Goal: Task Accomplishment & Management: Manage account settings

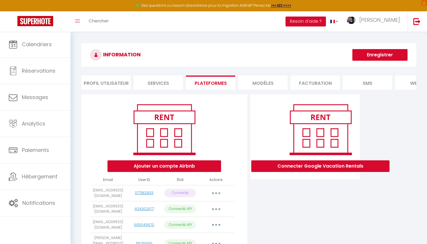
scroll to position [58, 0]
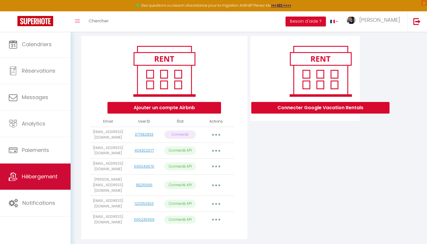
click at [30, 173] on link "Hébergement" at bounding box center [35, 177] width 71 height 26
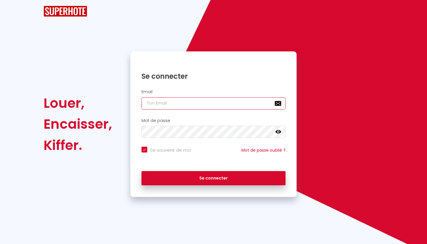
checkbox input "true"
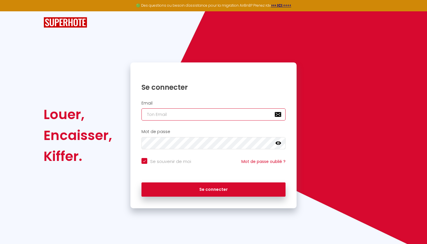
type input "[EMAIL_ADDRESS][DOMAIN_NAME]"
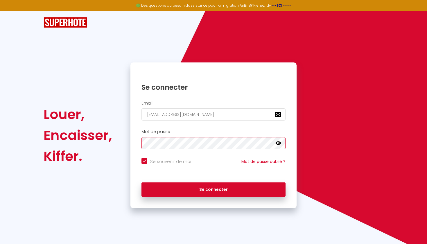
click at [214, 189] on button "Se connecter" at bounding box center [214, 190] width 144 height 15
checkbox input "true"
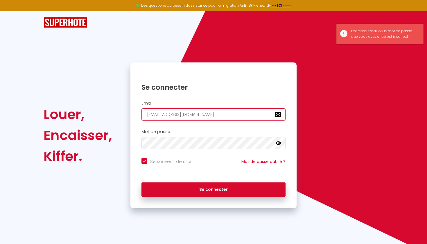
click at [277, 115] on input "[EMAIL_ADDRESS][DOMAIN_NAME]" at bounding box center [214, 114] width 144 height 12
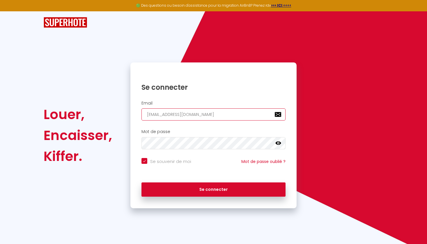
type input "[EMAIL_ADDRESS][DOMAIN_NAME]"
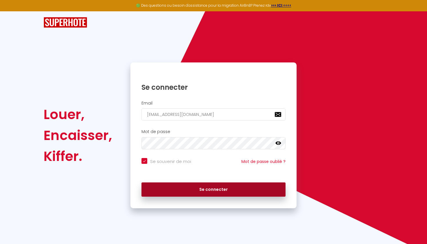
click at [221, 190] on button "Se connecter" at bounding box center [214, 190] width 144 height 15
checkbox input "true"
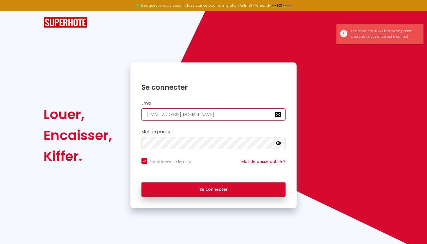
click at [278, 114] on input "[EMAIL_ADDRESS][DOMAIN_NAME]" at bounding box center [214, 114] width 144 height 12
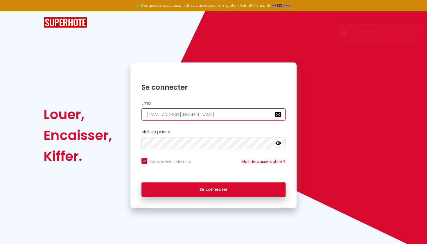
type input "[EMAIL_ADDRESS][DOMAIN_NAME]"
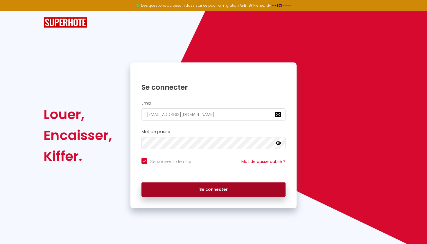
click at [198, 189] on button "Se connecter" at bounding box center [214, 190] width 144 height 15
checkbox input "true"
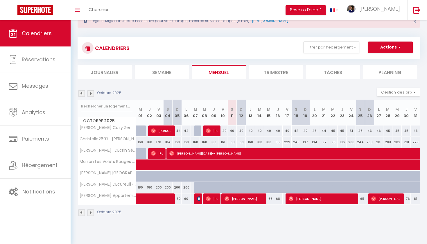
scroll to position [20, 0]
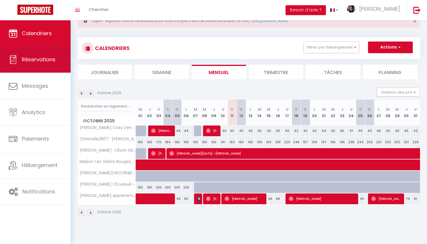
click at [40, 62] on span "Réservations" at bounding box center [39, 59] width 34 height 7
select select "not_cancelled"
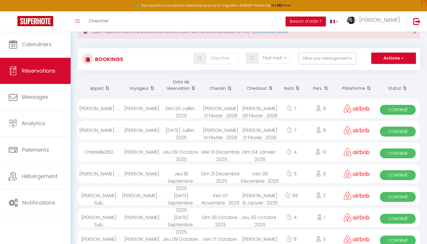
click at [280, 6] on strong ">>> ICI <<<<" at bounding box center [281, 5] width 20 height 5
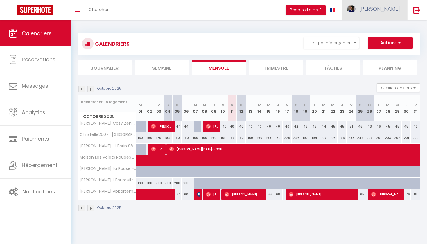
click at [396, 9] on span "[PERSON_NAME]" at bounding box center [380, 8] width 41 height 7
click at [314, 29] on div "CALENDRIERS Filtrer par hébergement Tous Mohamed · Sublime Appartement Centre V…" at bounding box center [249, 122] width 343 height 190
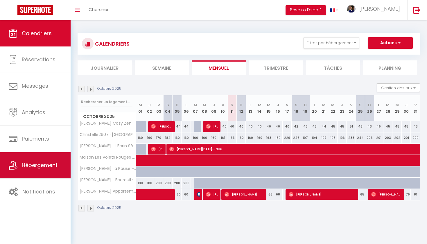
click at [40, 162] on span "Hébergement" at bounding box center [40, 165] width 36 height 7
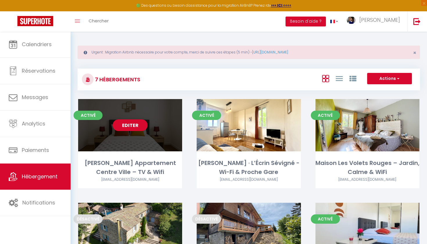
click at [135, 125] on link "Editer" at bounding box center [130, 125] width 35 height 12
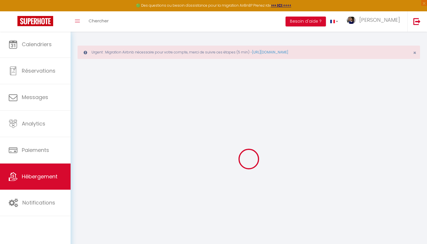
select select
type input "[EMAIL_ADDRESS][DOMAIN_NAME]"
checkbox input "true"
type input "XBU6pCbETIehOENhYwT3UJrMOwf6DPHalRywJb30"
select select "+ 22 %"
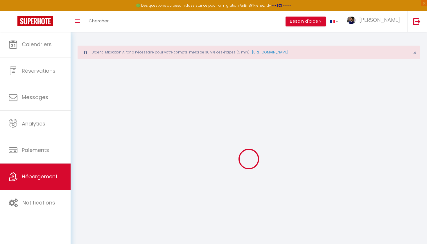
select select "+ 22 %"
select select "+ 15 %"
select select "16:00"
select select
select select "10:00"
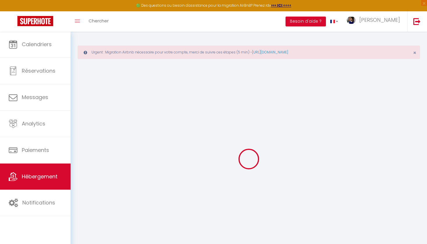
select select "30"
select select "120"
select select
checkbox input "false"
checkbox input "true"
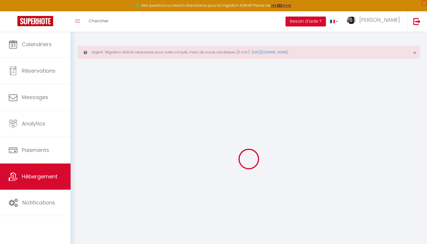
checkbox input "true"
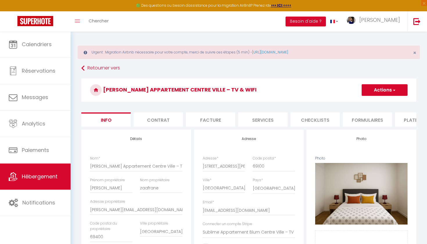
click at [281, 123] on li "Services" at bounding box center [262, 119] width 49 height 14
select select
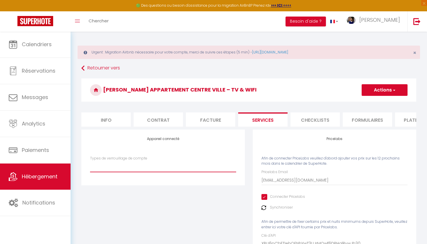
click at [362, 121] on li "Formulaires" at bounding box center [367, 119] width 49 height 14
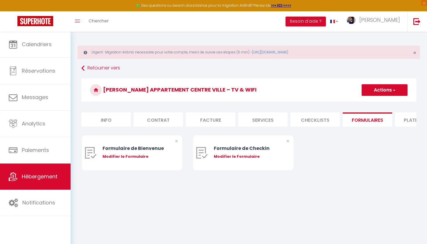
click at [405, 120] on li "Plateformes" at bounding box center [419, 119] width 49 height 14
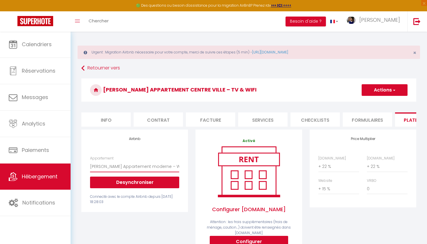
click at [146, 180] on button "Desynchroniser" at bounding box center [134, 183] width 89 height 12
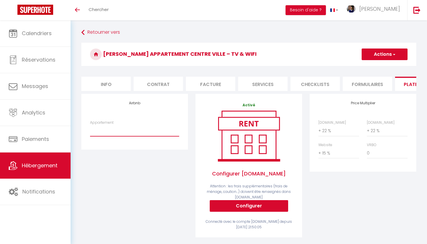
select select "7162-1416622306614166053"
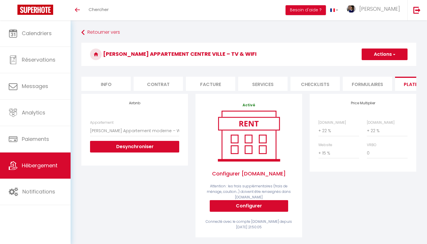
click at [395, 57] on button "Actions" at bounding box center [385, 55] width 46 height 12
click at [387, 66] on link "Enregistrer" at bounding box center [385, 67] width 46 height 8
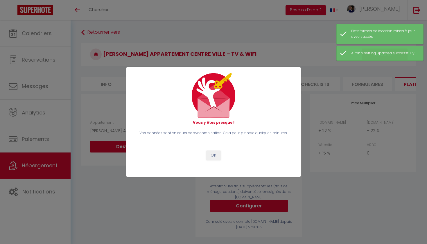
click at [210, 154] on button "OK" at bounding box center [213, 156] width 15 height 10
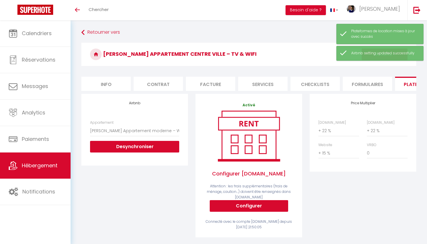
click at [48, 165] on span "Hébergement" at bounding box center [40, 165] width 36 height 7
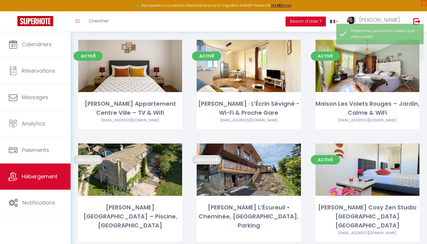
scroll to position [68, 0]
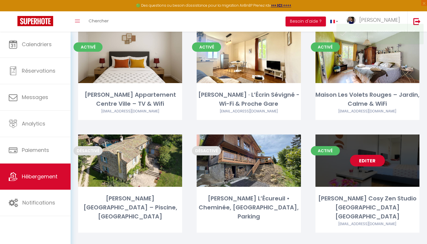
click at [369, 160] on link "Editer" at bounding box center [367, 161] width 35 height 12
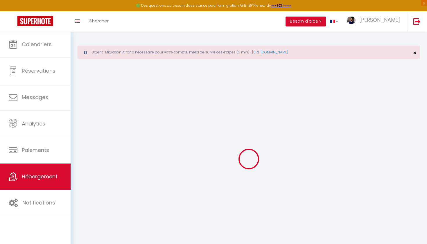
click at [416, 54] on span "×" at bounding box center [414, 52] width 3 height 7
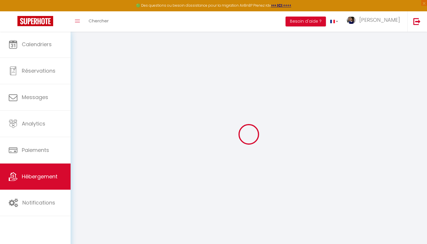
select select "7162-1147033690922163687"
select select "+ 22 %"
select select "+ 20 %"
select select "+ 15 %"
checkbox input "false"
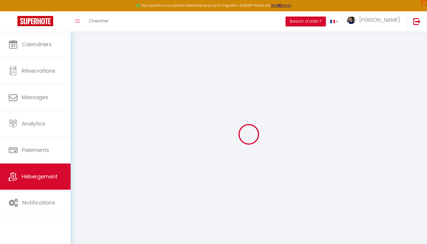
checkbox input "true"
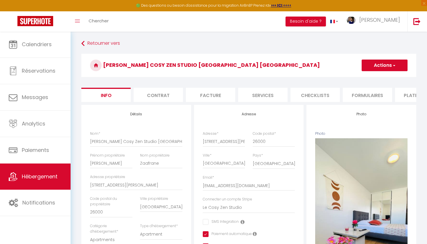
click at [317, 101] on li "Checklists" at bounding box center [315, 95] width 49 height 14
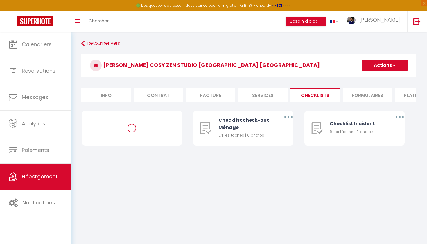
click at [366, 92] on li "Formulaires" at bounding box center [367, 95] width 49 height 14
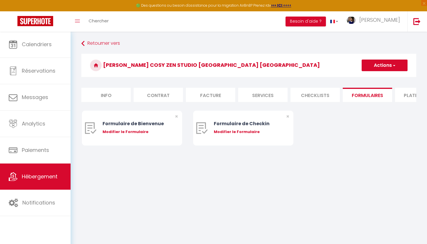
click at [262, 100] on li "Services" at bounding box center [262, 95] width 49 height 14
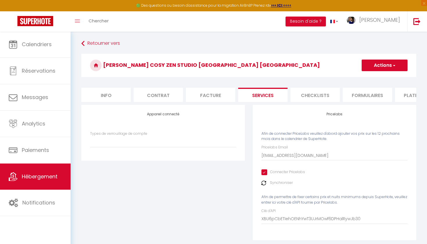
select select
click at [405, 96] on li "Plateformes" at bounding box center [419, 95] width 49 height 14
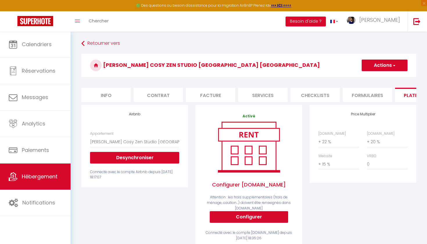
click at [166, 156] on button "Desynchroniser" at bounding box center [134, 158] width 89 height 12
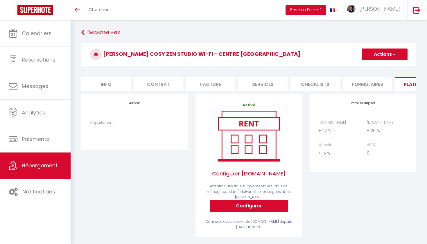
scroll to position [2, 0]
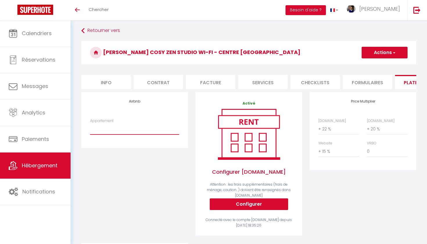
select select "7162-1147033690922163687"
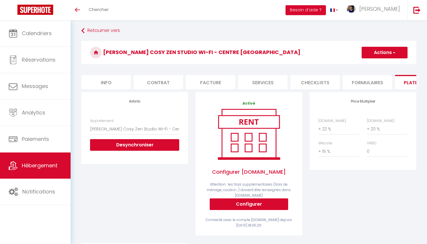
click at [397, 52] on button "Actions" at bounding box center [385, 53] width 46 height 12
click at [380, 65] on link "Enregistrer" at bounding box center [385, 66] width 46 height 8
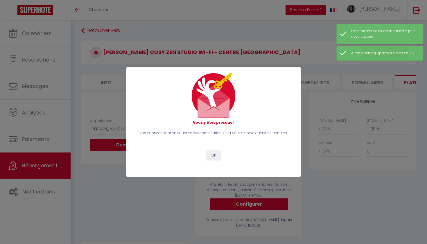
click at [215, 155] on button "OK" at bounding box center [213, 156] width 15 height 10
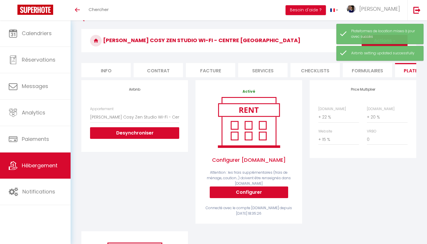
scroll to position [8, 0]
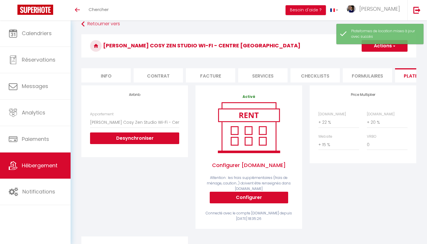
click at [37, 170] on link "Hébergement" at bounding box center [35, 166] width 71 height 26
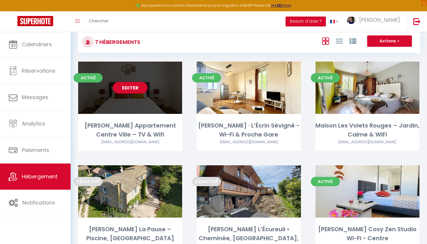
scroll to position [44, 0]
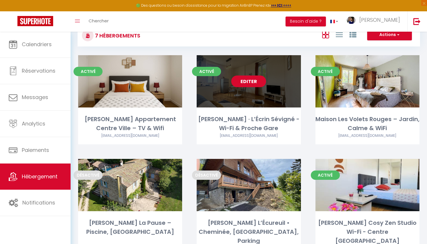
click at [258, 80] on link "Editer" at bounding box center [248, 82] width 35 height 12
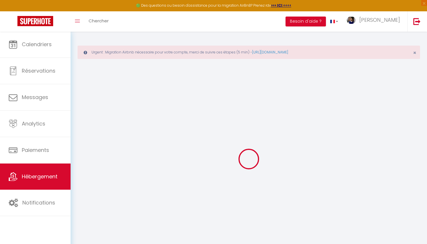
select select "7162-1404252156213905646"
select select "+ 22 %"
select select "+ 20 %"
select select "+ 15 %"
checkbox input "false"
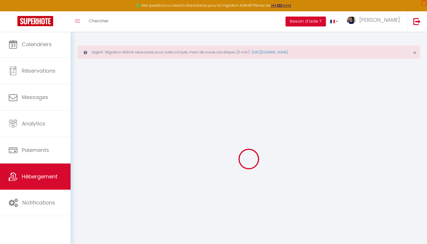
checkbox input "true"
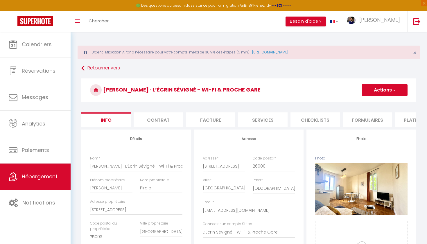
click at [407, 122] on li "Plateformes" at bounding box center [419, 119] width 49 height 14
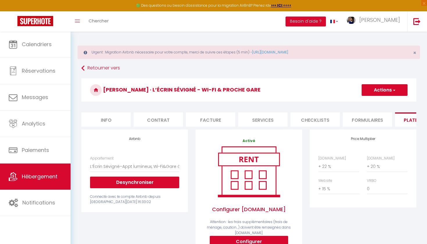
click at [42, 175] on span "Hébergement" at bounding box center [40, 176] width 36 height 7
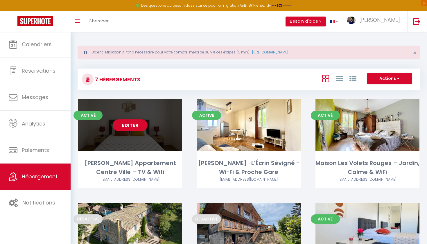
click at [136, 128] on link "Editer" at bounding box center [130, 125] width 35 height 12
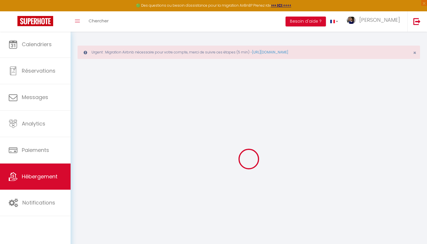
select select
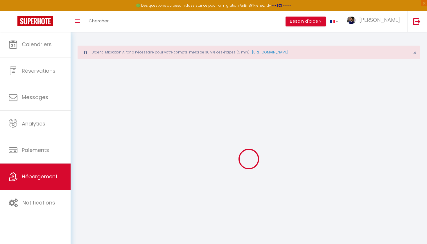
select select
checkbox input "false"
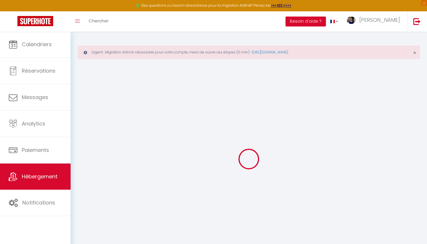
select select
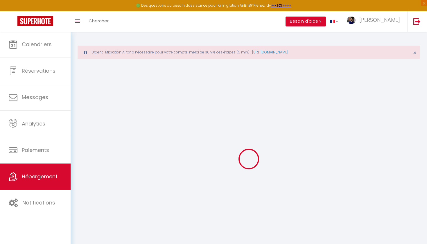
select select
checkbox input "false"
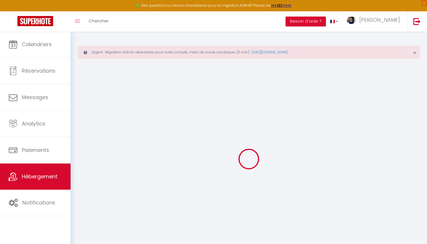
checkbox input "false"
select select
type input "[PERSON_NAME] Appartement Centre Ville – TV & Wifi"
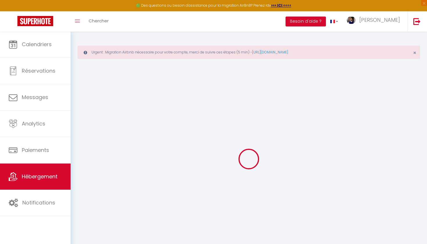
type input "[PERSON_NAME]"
type input "zaafrane"
type input "[PERSON_NAME][EMAIL_ADDRESS][DOMAIN_NAME]"
type input "69400"
type input "[GEOGRAPHIC_DATA]"
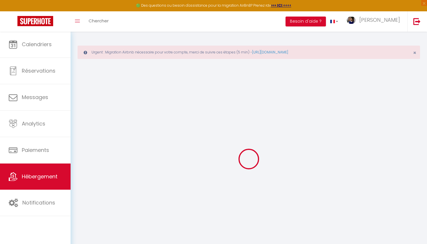
type input "50"
type input "55"
type input "4.00"
type input "350"
select select
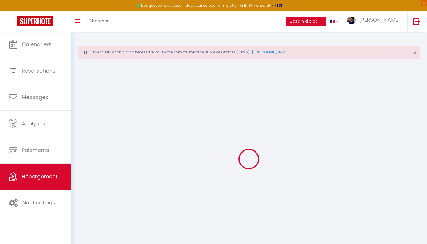
select select
type input "[STREET_ADDRESS][PERSON_NAME]"
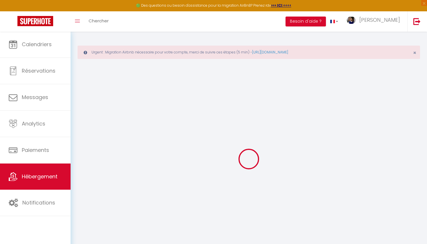
type input "69100"
type input "[GEOGRAPHIC_DATA]"
type input "[EMAIL_ADDRESS][DOMAIN_NAME]"
select select "14455"
checkbox input "false"
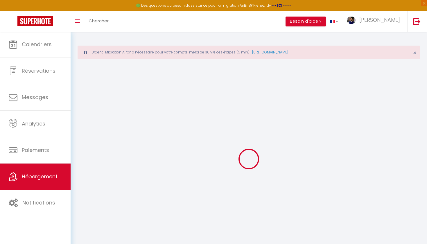
checkbox input "true"
type input "10"
type input "55"
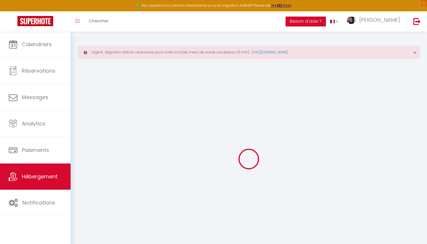
type input "0"
select select "394"
select select
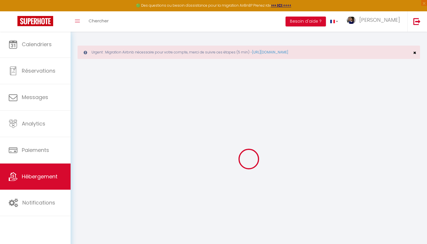
select select
checkbox input "false"
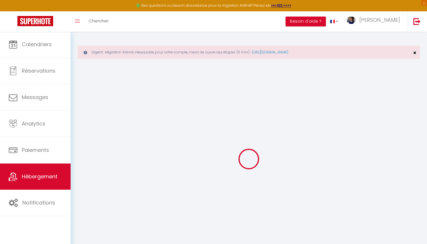
checkbox input "true"
select select
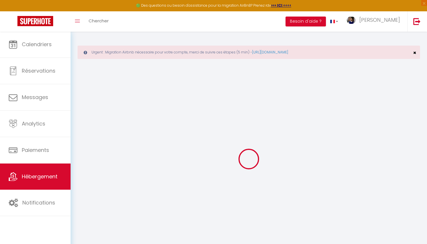
select select
checkbox input "false"
checkbox input "true"
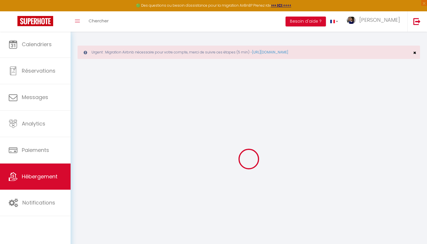
checkbox input "true"
checkbox input "false"
checkbox input "true"
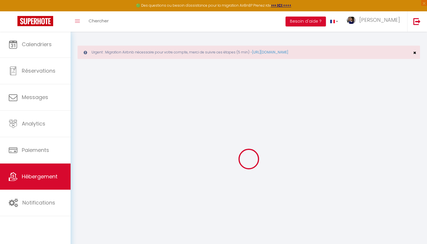
checkbox input "true"
checkbox input "false"
checkbox input "true"
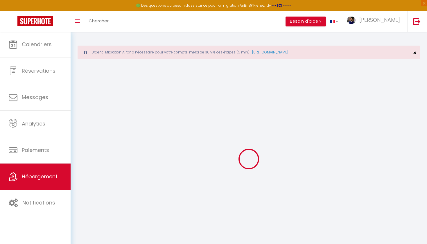
click at [415, 51] on span "×" at bounding box center [414, 52] width 3 height 7
select select
checkbox input "false"
checkbox input "true"
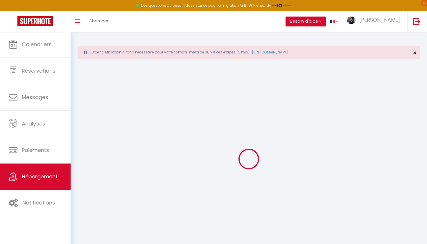
checkbox input "true"
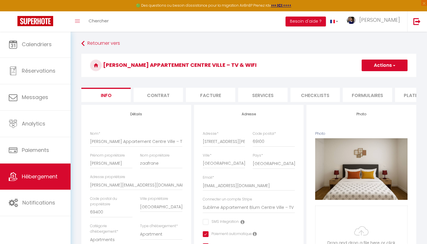
click at [414, 97] on li "Plateformes" at bounding box center [419, 95] width 49 height 14
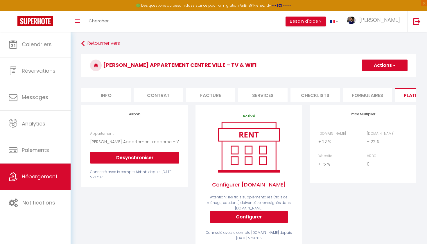
click at [103, 43] on link "Retourner vers" at bounding box center [248, 43] width 335 height 10
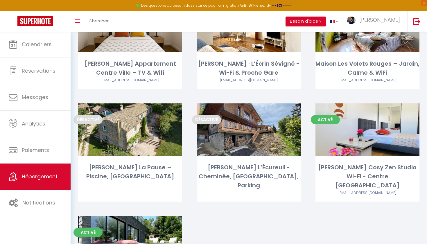
scroll to position [167, 0]
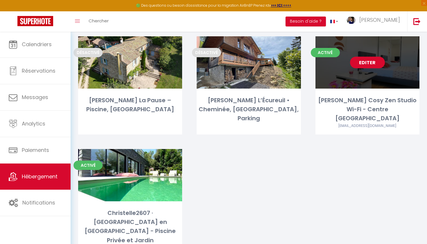
click at [374, 61] on link "Editer" at bounding box center [367, 63] width 35 height 12
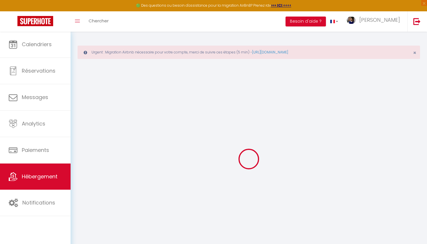
select select
type input "[EMAIL_ADDRESS][DOMAIN_NAME]"
checkbox input "true"
type input "XBU6pCbETIehOENhYwT3UJrMOwf6DPHalRywJb30"
select select
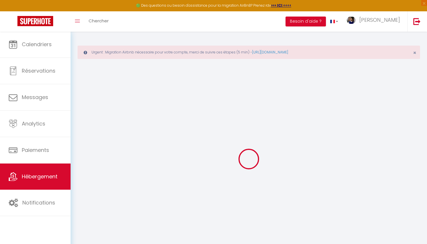
checkbox input "false"
checkbox input "true"
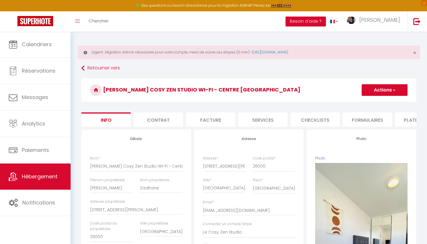
click at [225, 122] on li "Facture" at bounding box center [210, 119] width 49 height 14
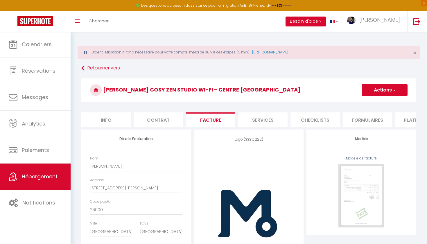
click at [276, 121] on li "Services" at bounding box center [262, 119] width 49 height 14
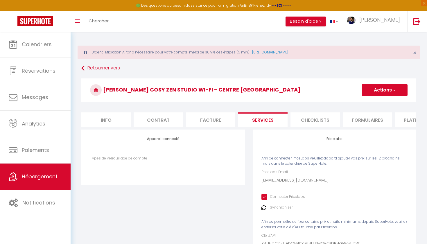
select select
click at [369, 122] on li "Formulaires" at bounding box center [367, 119] width 49 height 14
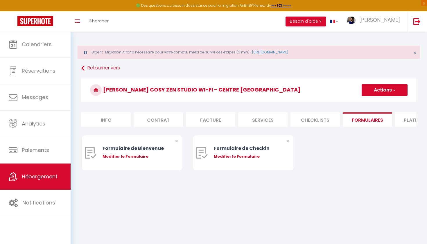
click at [408, 121] on li "Plateformes" at bounding box center [419, 119] width 49 height 14
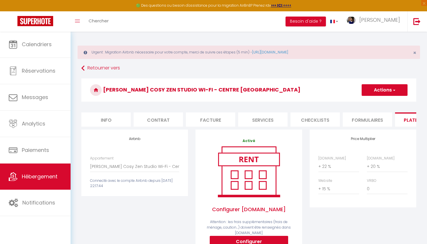
click at [180, 168] on div "Appartement [PERSON_NAME] Cosy Zen Studio Wi-Fi - Centre [GEOGRAPHIC_DATA] - [E…" at bounding box center [134, 172] width 97 height 33
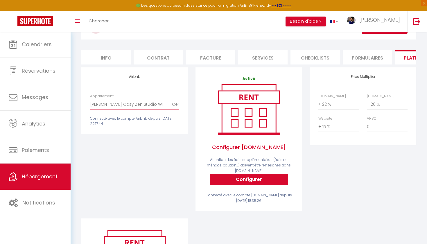
scroll to position [65, 0]
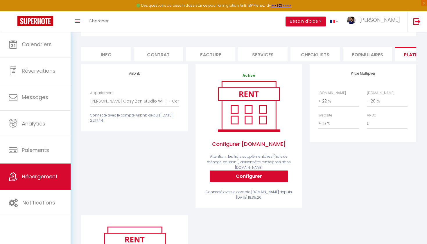
click at [37, 181] on link "Hébergement" at bounding box center [35, 177] width 71 height 26
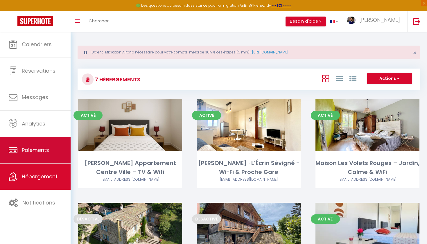
click at [58, 153] on link "Paiements" at bounding box center [35, 150] width 71 height 26
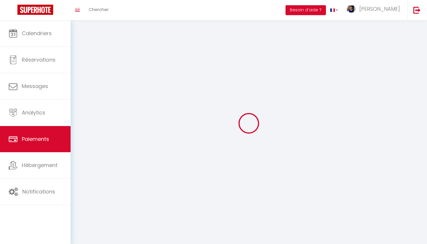
select select "2"
select select "0"
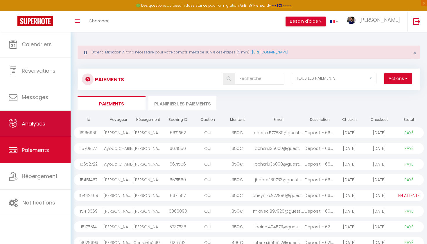
click at [46, 124] on link "Analytics" at bounding box center [35, 124] width 71 height 26
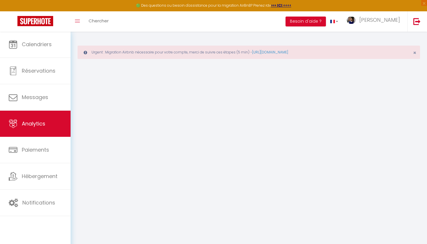
select select "2025"
select select "10"
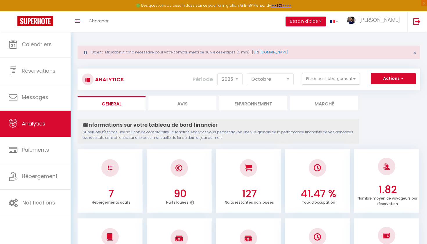
click at [326, 25] on button "Besoin d'aide ?" at bounding box center [306, 22] width 40 height 10
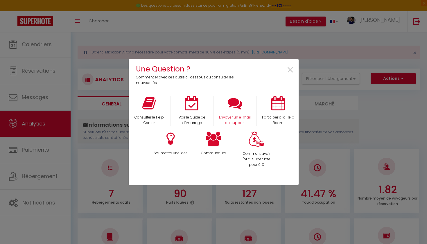
click at [235, 109] on icon at bounding box center [235, 103] width 15 height 15
click at [290, 67] on span "×" at bounding box center [291, 70] width 8 height 18
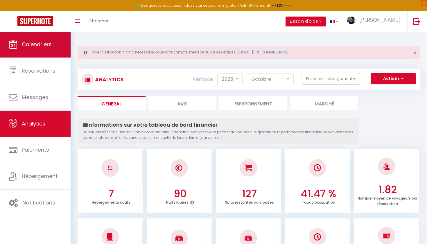
click at [35, 48] on span "Calendriers" at bounding box center [37, 44] width 30 height 7
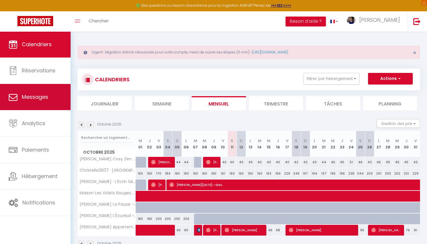
click at [51, 95] on link "Messages" at bounding box center [35, 97] width 71 height 26
select select "message"
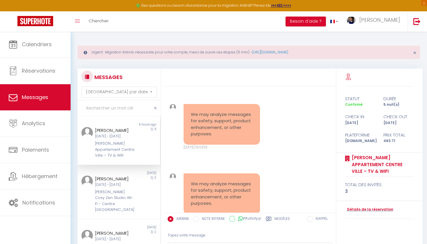
scroll to position [3129, 0]
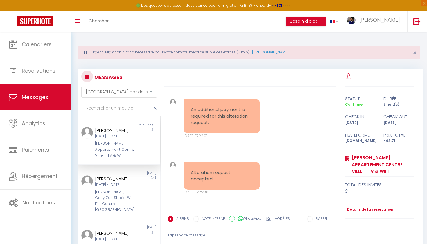
click at [121, 142] on div "[PERSON_NAME] Appartement Centre Ville – TV & Wifi" at bounding box center [115, 150] width 41 height 18
click at [120, 192] on div "[PERSON_NAME] Cosy Zen Studio Wi-Fi - Centre [GEOGRAPHIC_DATA]" at bounding box center [115, 201] width 41 height 24
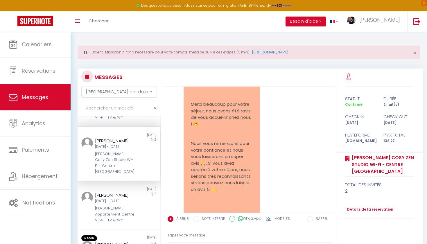
scroll to position [40, 0]
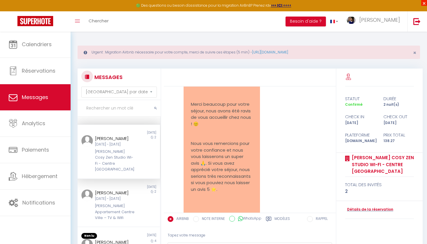
click at [427, 4] on span "×" at bounding box center [424, 3] width 6 height 6
